Goal: Task Accomplishment & Management: Manage account settings

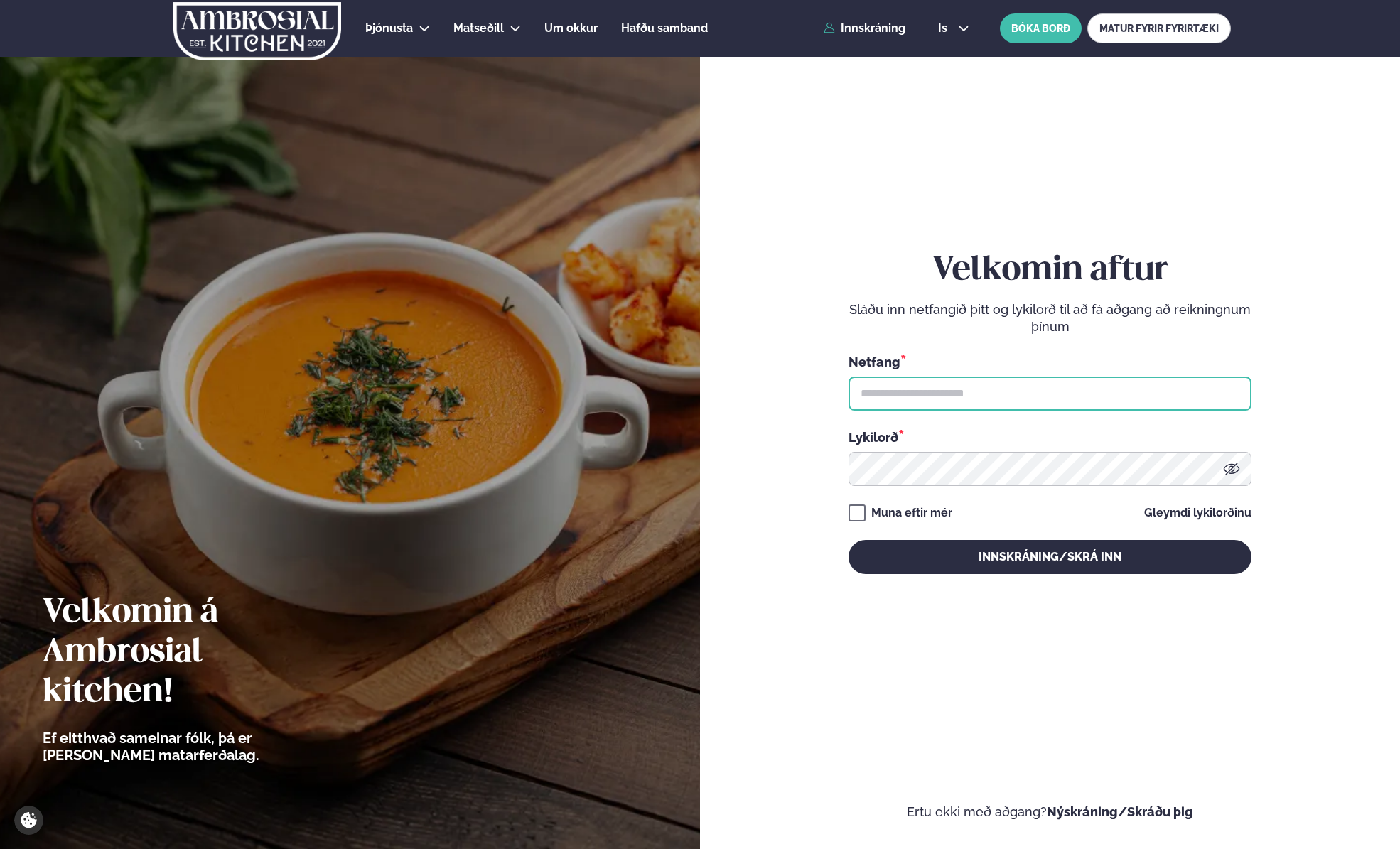
click at [983, 391] on input "text" at bounding box center [1050, 393] width 403 height 34
click at [906, 386] on input "text" at bounding box center [1050, 393] width 403 height 34
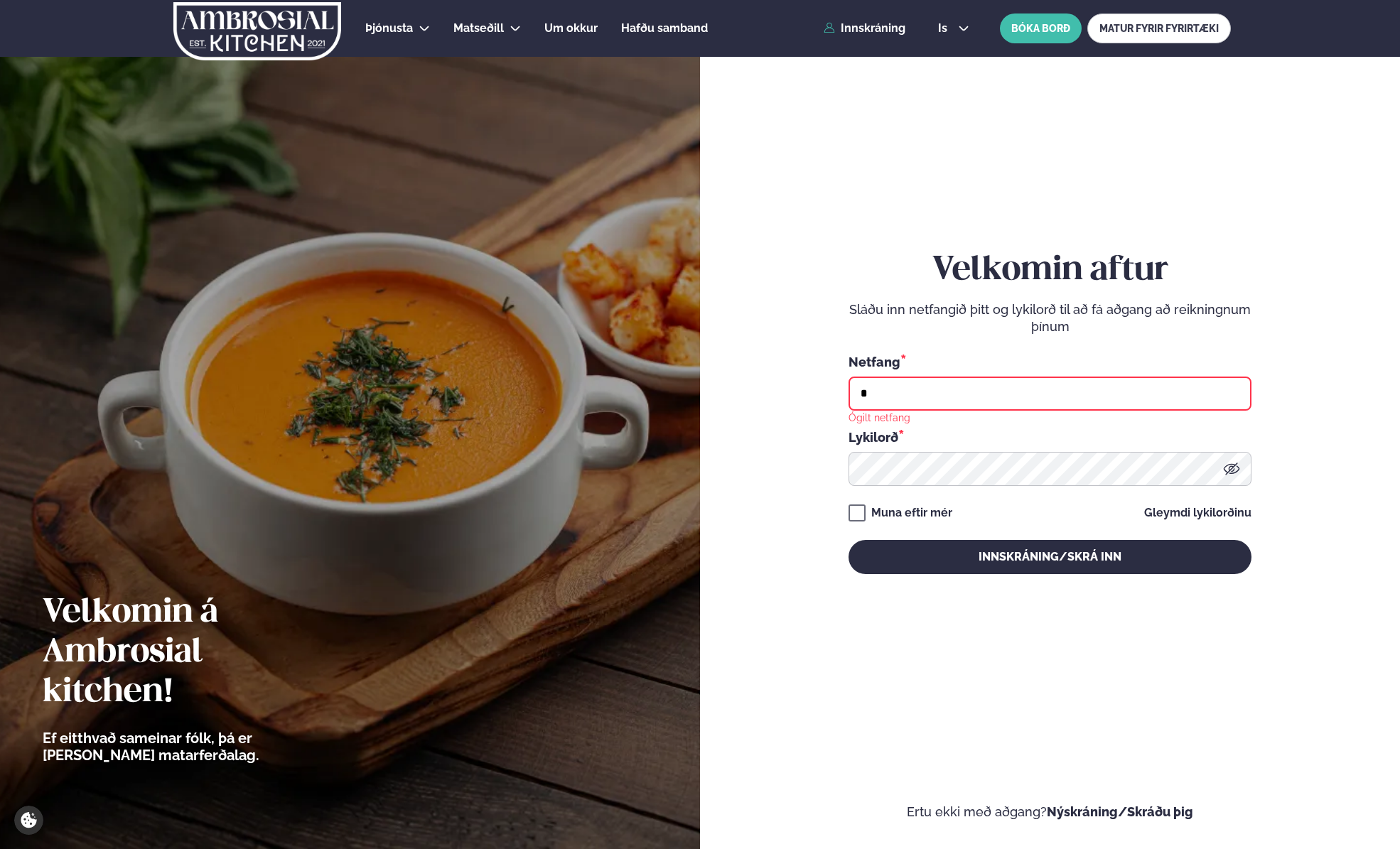
type input "**********"
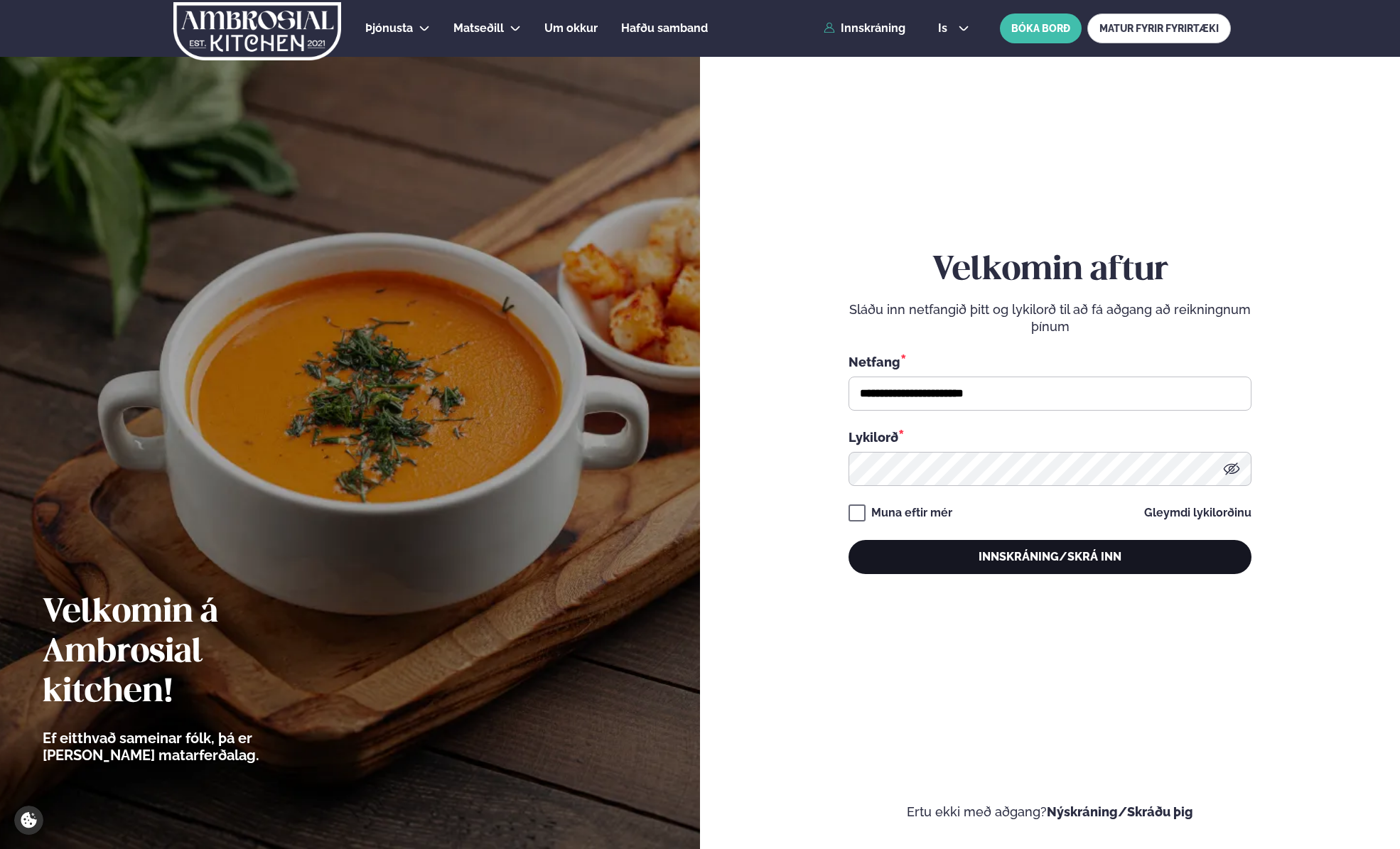
click at [1077, 551] on button "Innskráning/Skrá inn" at bounding box center [1050, 557] width 403 height 34
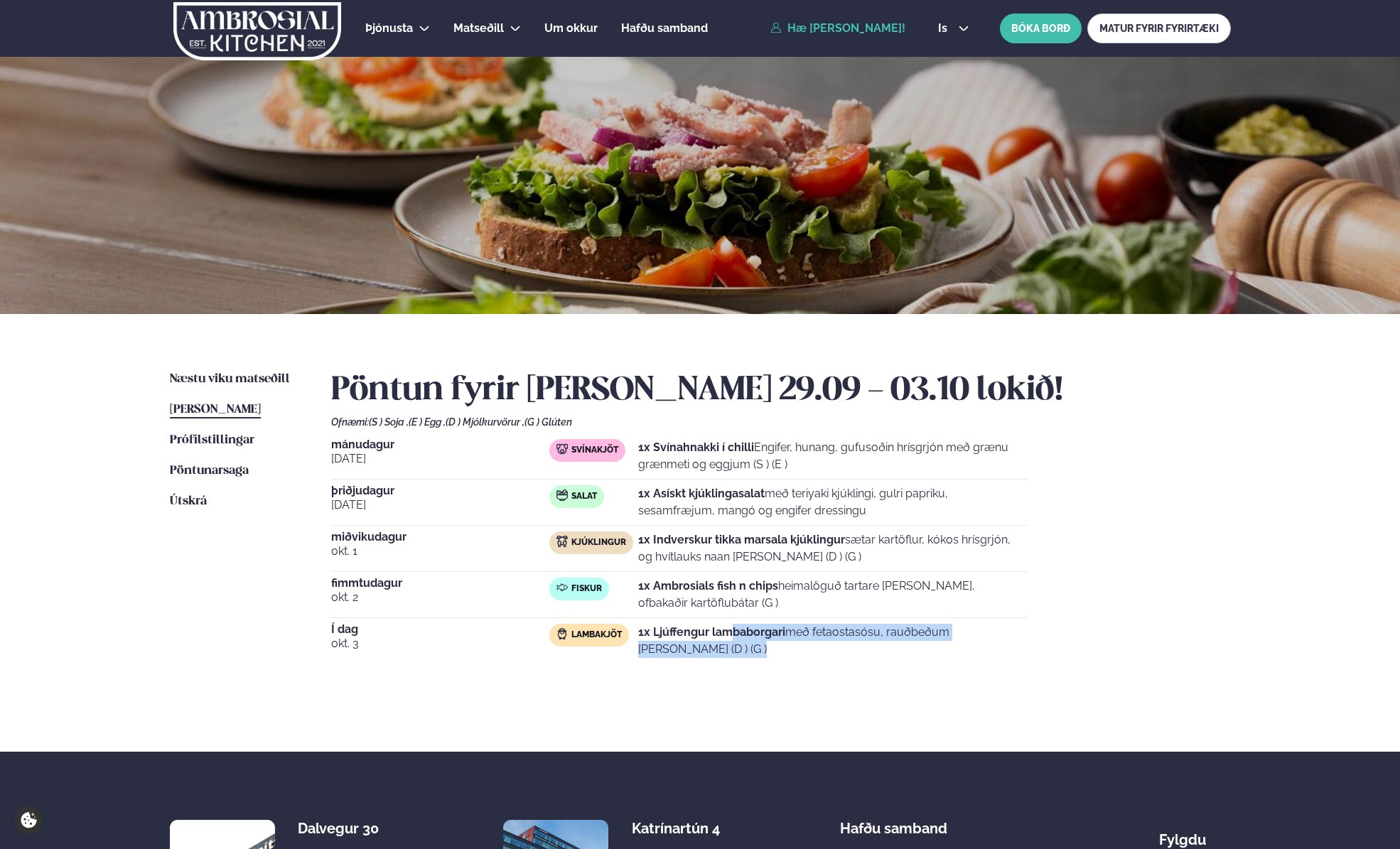
drag, startPoint x: 770, startPoint y: 634, endPoint x: 1033, endPoint y: 637, distance: 263.0
click at [1033, 637] on div "mánudagur [DATE] Svínakjöt 1x Svínahnakki í chilli Engifer, hunang, gufusoðin h…" at bounding box center [780, 551] width 899 height 225
click at [1080, 637] on div "mánudagur [DATE] Svínakjöt 1x Svínahnakki í chilli Engifer, hunang, gufusoðin h…" at bounding box center [780, 551] width 899 height 225
click at [222, 375] on span "Næstu viku matseðill" at bounding box center [229, 379] width 120 height 12
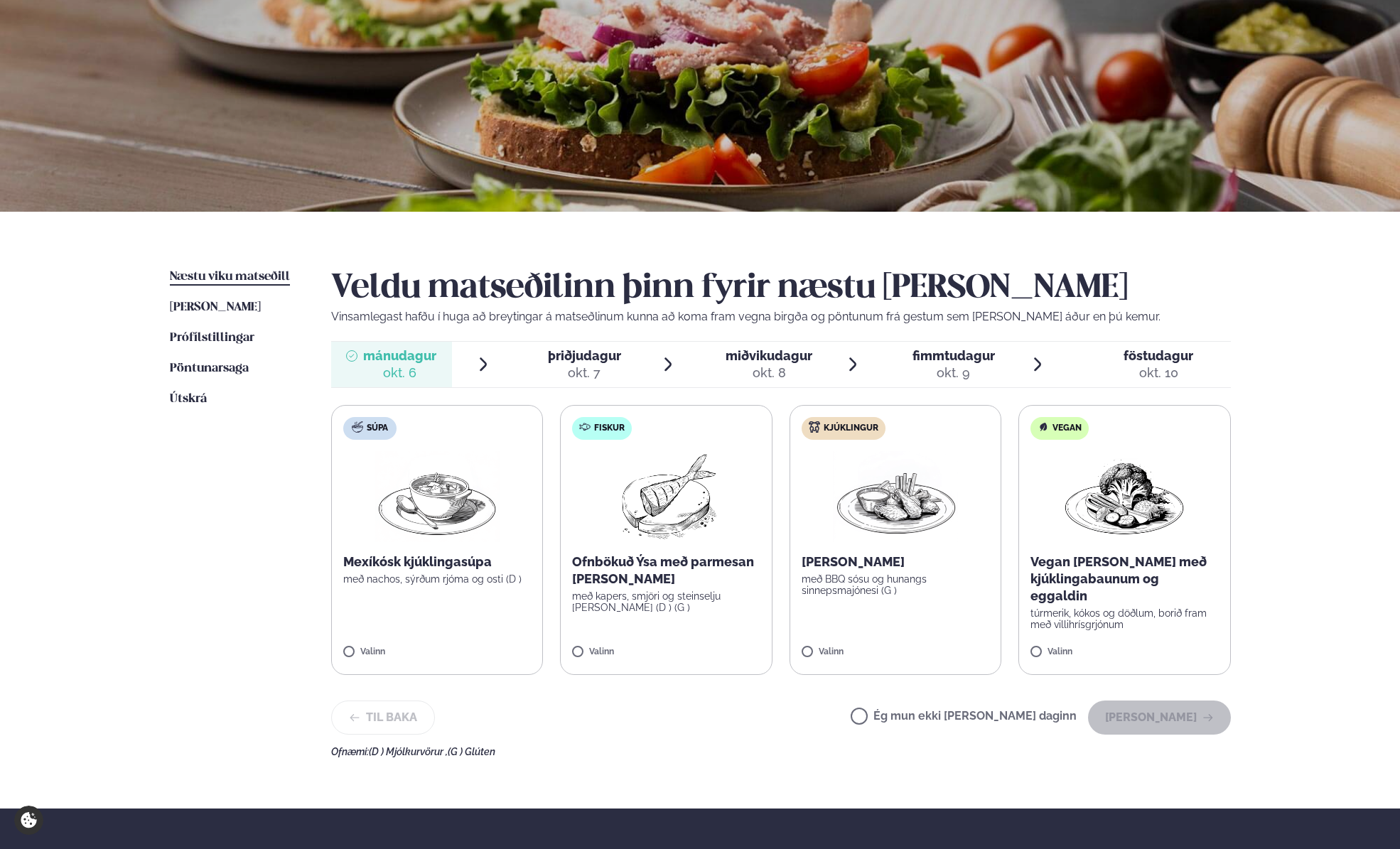
scroll to position [107, 0]
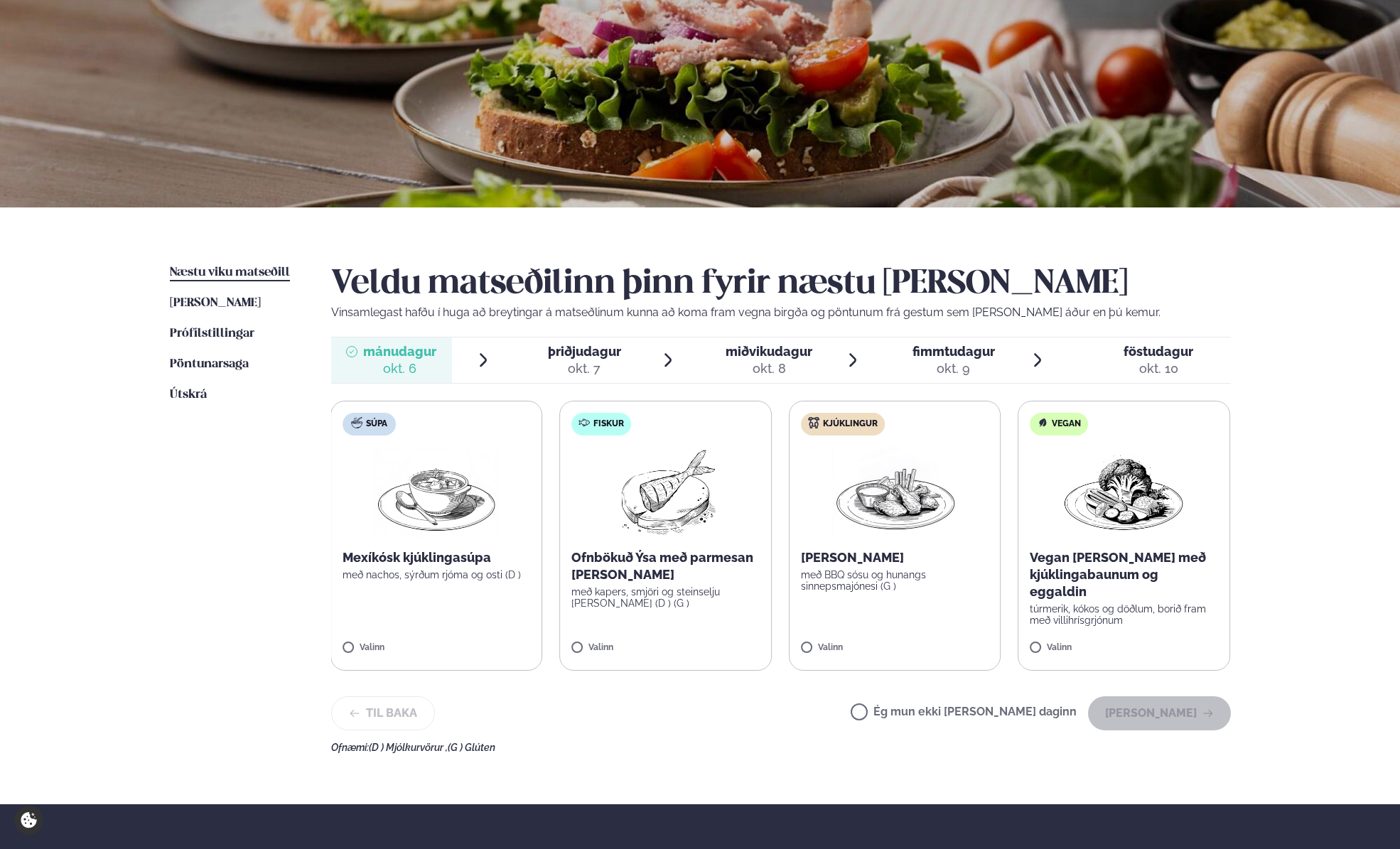
click at [700, 476] on img at bounding box center [665, 492] width 125 height 91
